Goal: Find specific page/section: Find specific page/section

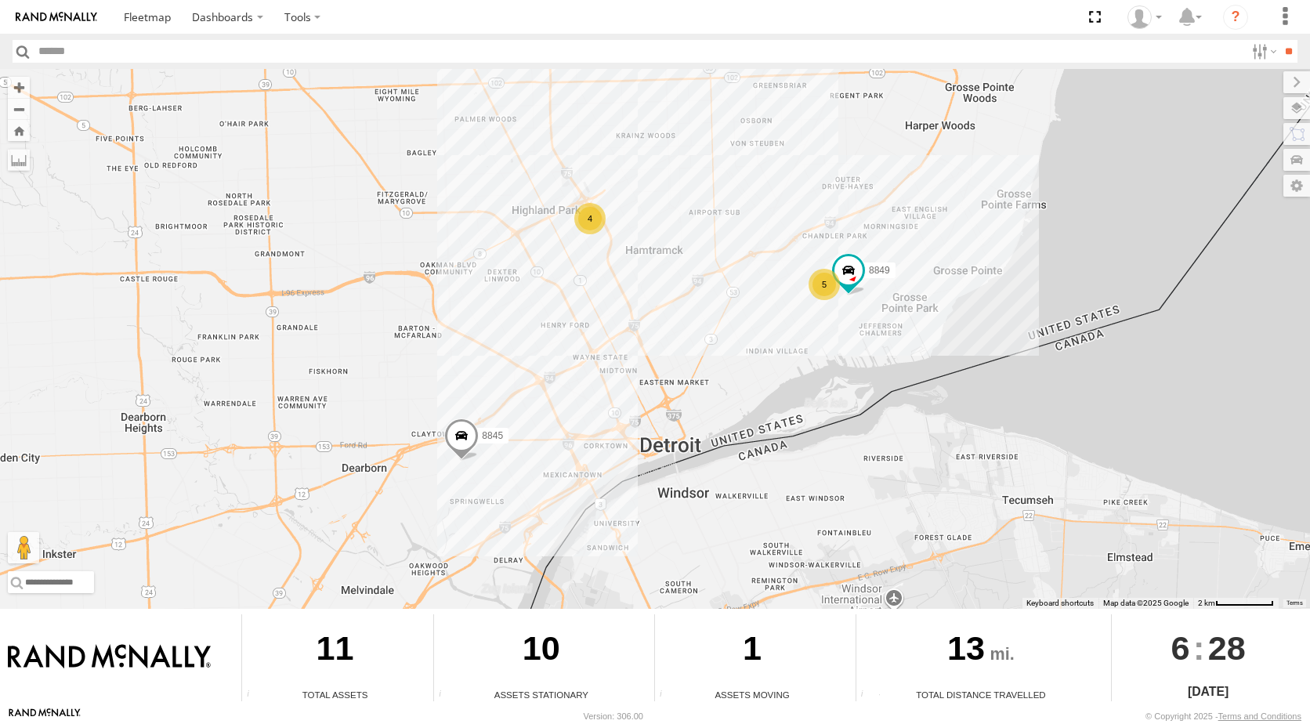
click at [842, 303] on div "8845 4 5 8849" at bounding box center [655, 339] width 1310 height 540
drag, startPoint x: 732, startPoint y: 343, endPoint x: 846, endPoint y: 299, distance: 122.5
click at [755, 336] on div "8845 4 5 8849 JNAP - Valeo Docks SPD Docks ## 1" at bounding box center [655, 339] width 1310 height 540
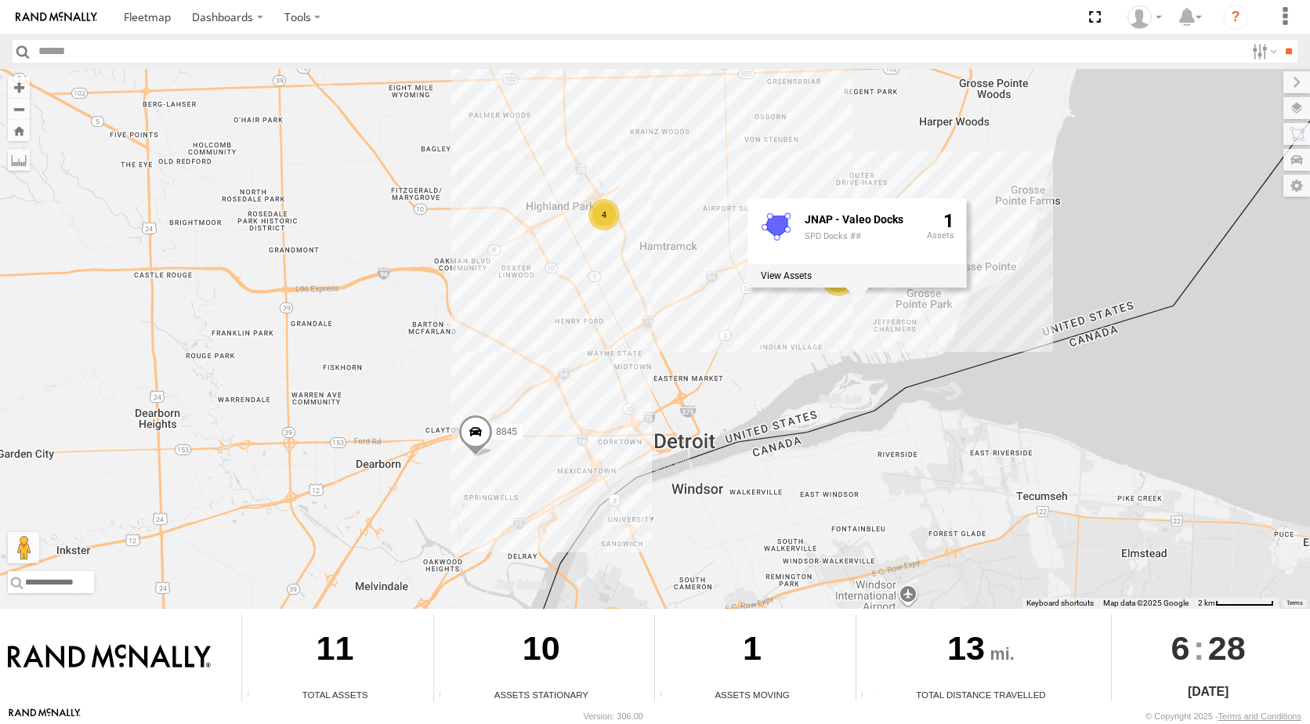
click at [830, 289] on div "5" at bounding box center [837, 280] width 31 height 31
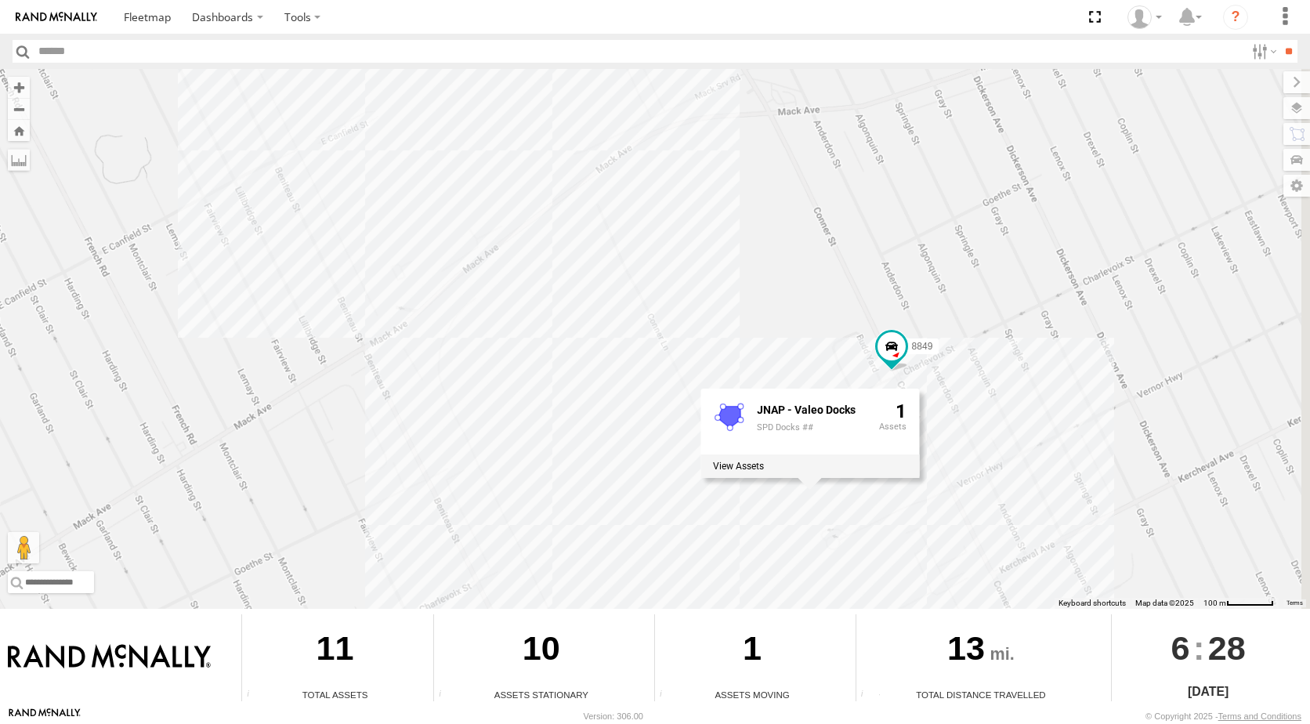
click at [753, 210] on div "8845 8849 JNAP - Valeo Docks SPD Docks ## 1" at bounding box center [655, 339] width 1310 height 540
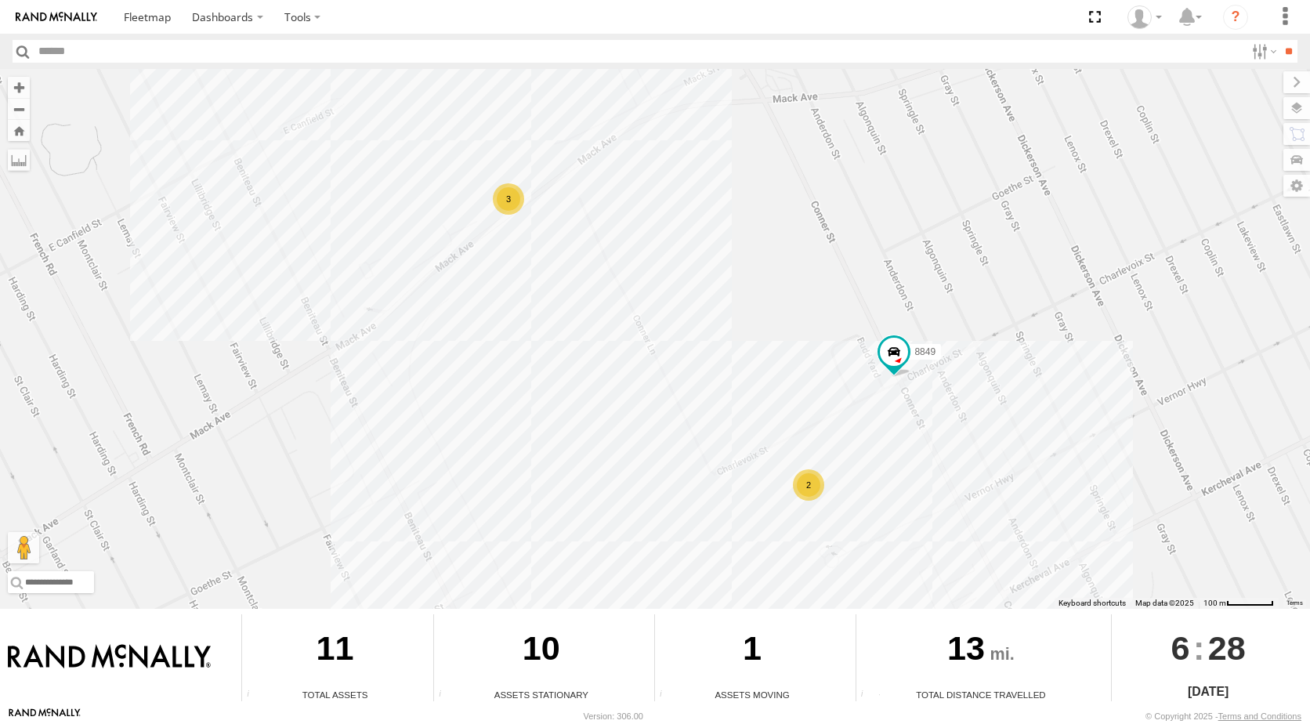
click at [809, 483] on div "2" at bounding box center [808, 484] width 31 height 31
